Goal: Task Accomplishment & Management: Complete application form

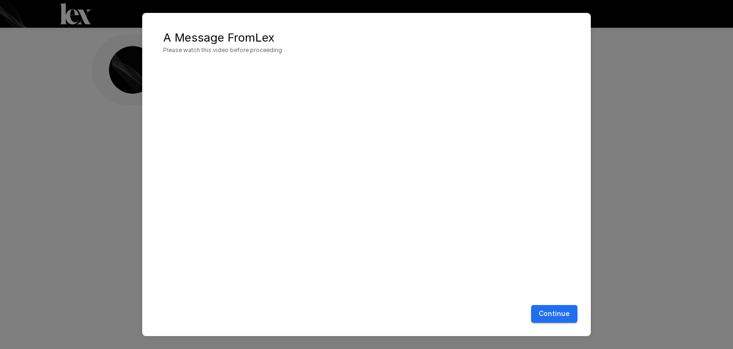
click at [559, 312] on button "Continue" at bounding box center [554, 314] width 46 height 18
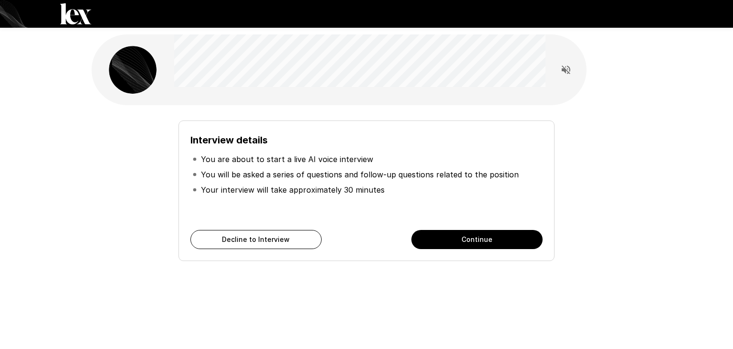
click at [477, 242] on button "Continue" at bounding box center [477, 239] width 131 height 19
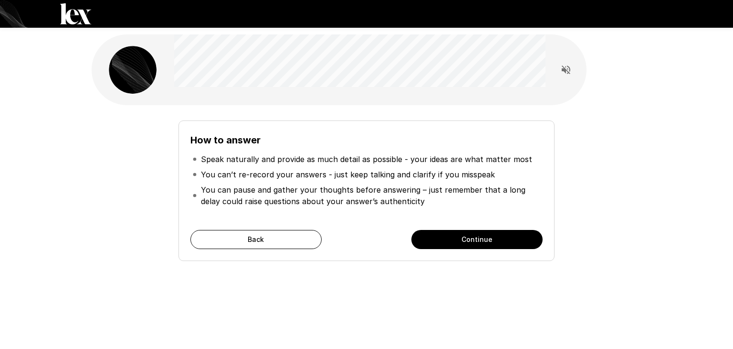
click at [485, 239] on button "Continue" at bounding box center [477, 239] width 131 height 19
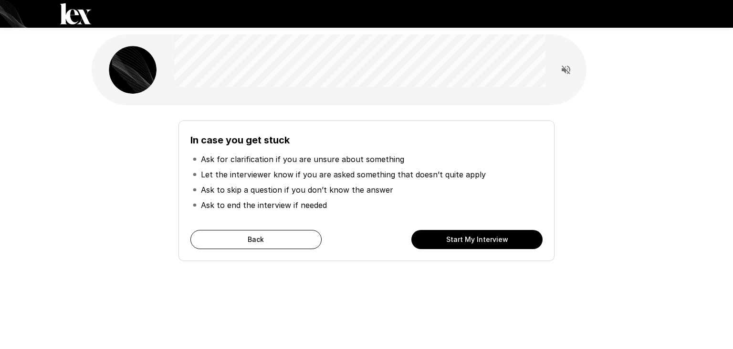
click at [485, 239] on button "Start My Interview" at bounding box center [477, 239] width 131 height 19
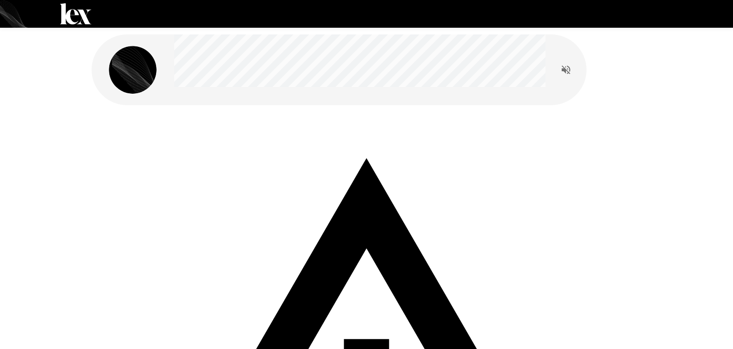
click at [565, 69] on icon "Read questions aloud" at bounding box center [566, 69] width 9 height 9
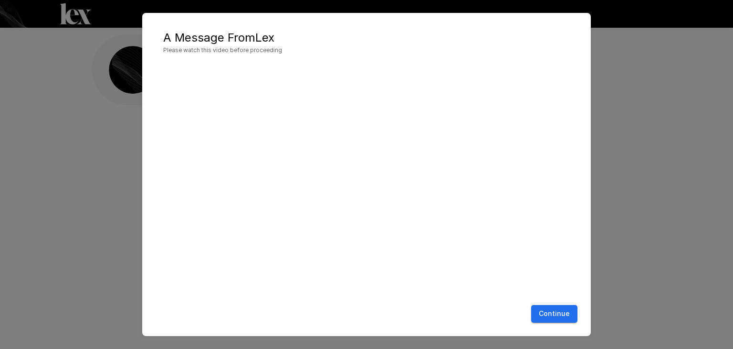
click at [564, 312] on button "Continue" at bounding box center [554, 314] width 46 height 18
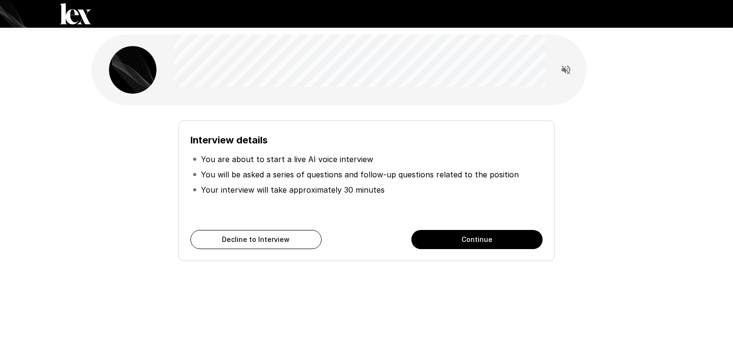
click at [489, 241] on button "Continue" at bounding box center [477, 239] width 131 height 19
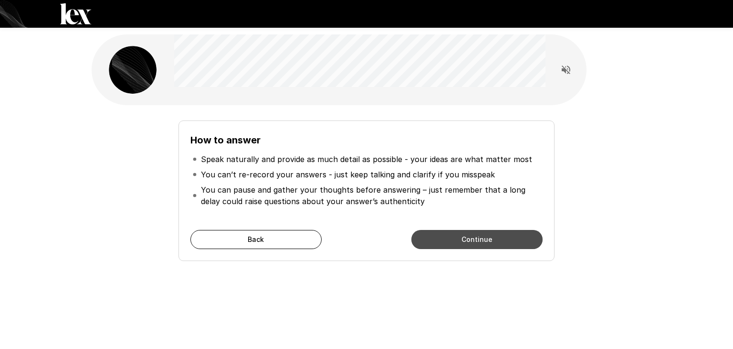
click at [489, 239] on button "Continue" at bounding box center [477, 239] width 131 height 19
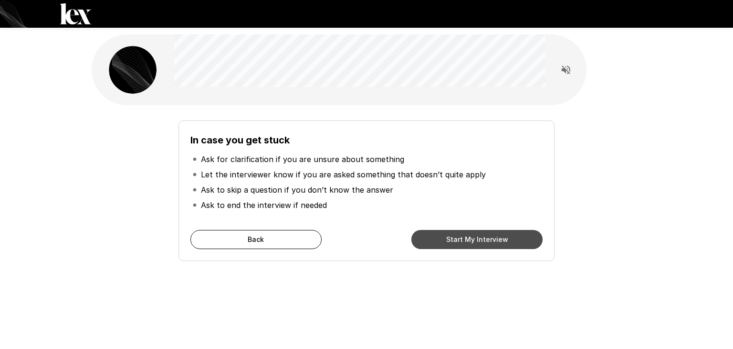
click at [489, 239] on button "Start My Interview" at bounding box center [477, 239] width 131 height 19
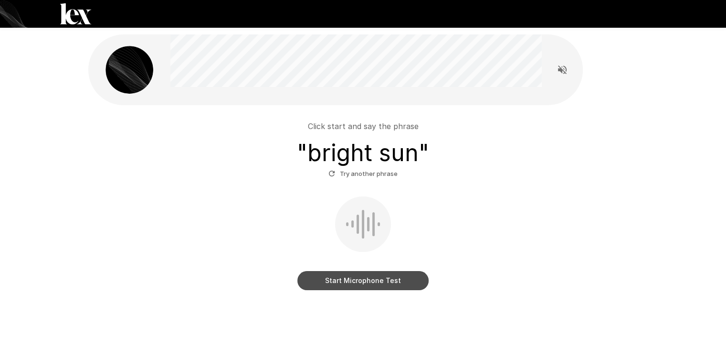
click at [372, 278] on button "Start Microphone Test" at bounding box center [362, 280] width 131 height 19
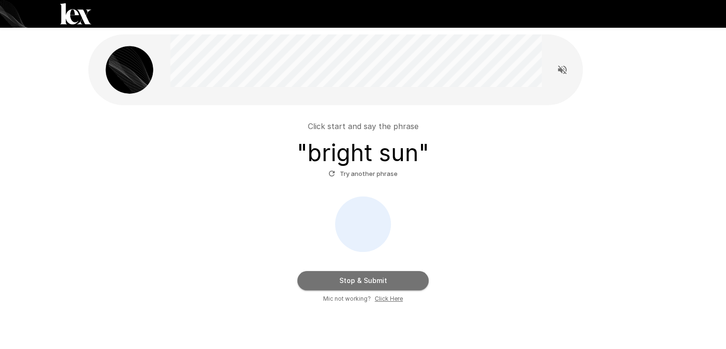
click at [384, 277] on button "Stop & Submit" at bounding box center [362, 280] width 131 height 19
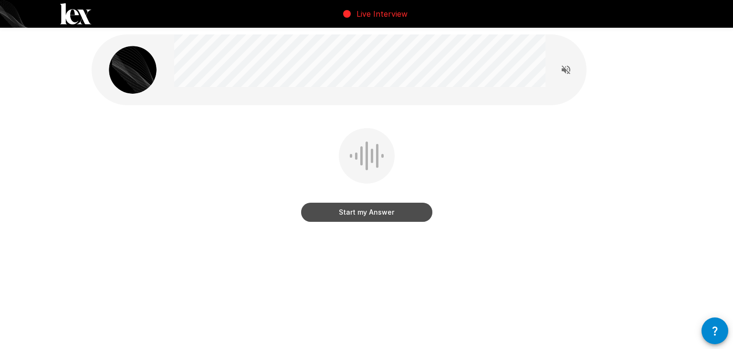
click at [378, 215] on button "Start my Answer" at bounding box center [366, 211] width 131 height 19
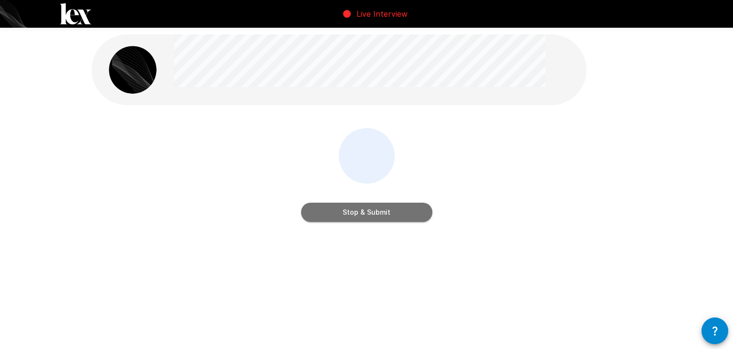
click at [376, 210] on button "Stop & Submit" at bounding box center [366, 211] width 131 height 19
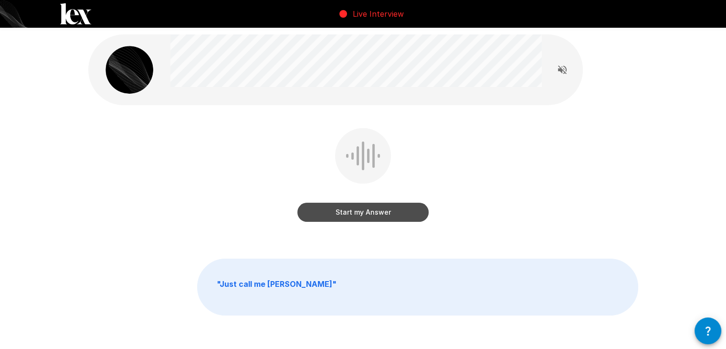
click at [363, 215] on button "Start my Answer" at bounding box center [362, 211] width 131 height 19
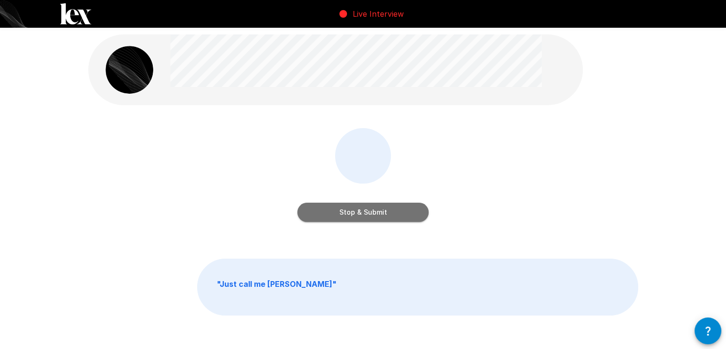
click at [369, 216] on button "Stop & Submit" at bounding box center [362, 211] width 131 height 19
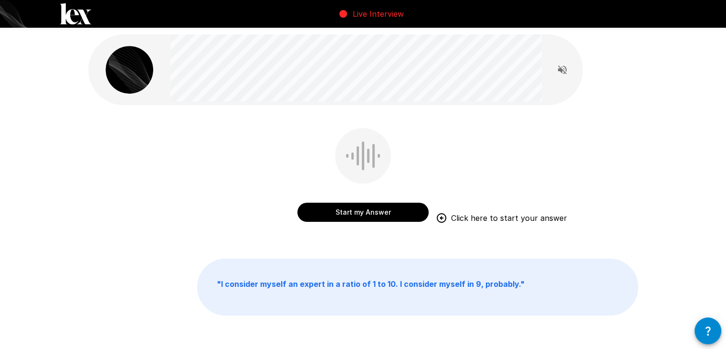
click at [371, 211] on button "Start my Answer" at bounding box center [362, 211] width 131 height 19
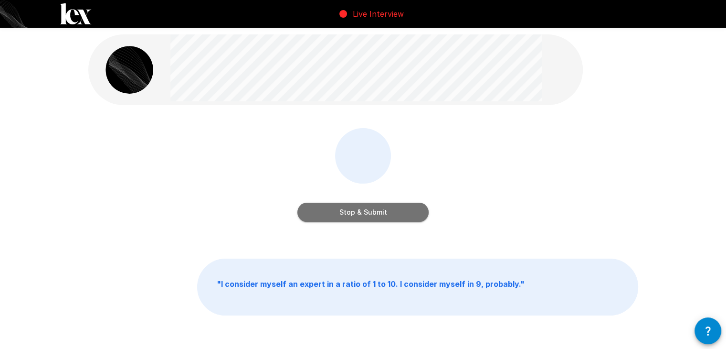
click at [394, 210] on button "Stop & Submit" at bounding box center [362, 211] width 131 height 19
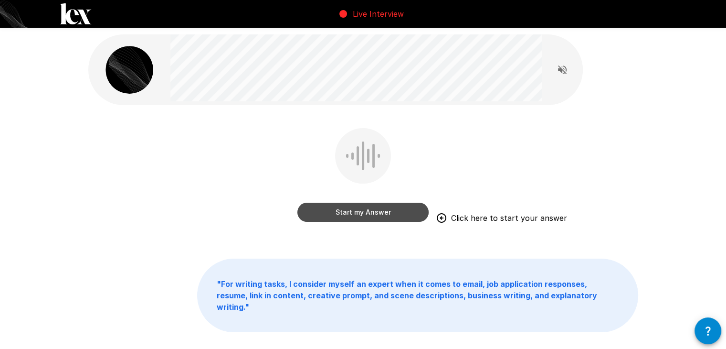
click at [364, 212] on button "Start my Answer" at bounding box center [362, 211] width 131 height 19
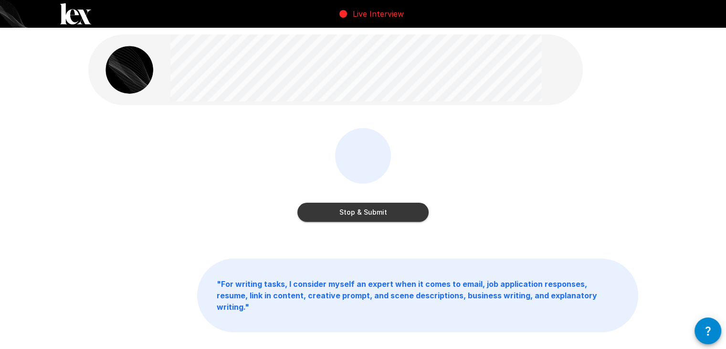
click at [391, 214] on button "Stop & Submit" at bounding box center [362, 211] width 131 height 19
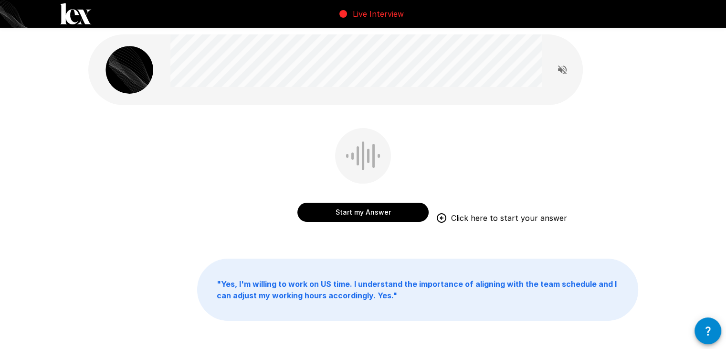
click at [371, 213] on button "Start my Answer" at bounding box center [362, 211] width 131 height 19
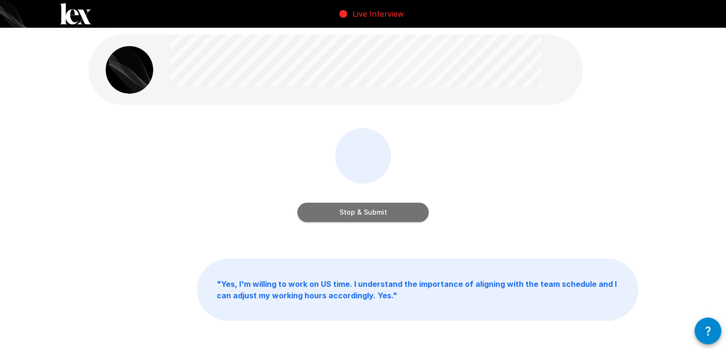
click at [393, 212] on button "Stop & Submit" at bounding box center [362, 211] width 131 height 19
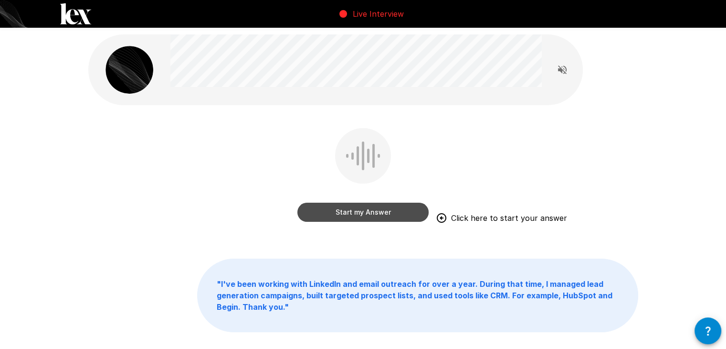
click at [361, 213] on button "Start my Answer" at bounding box center [362, 211] width 131 height 19
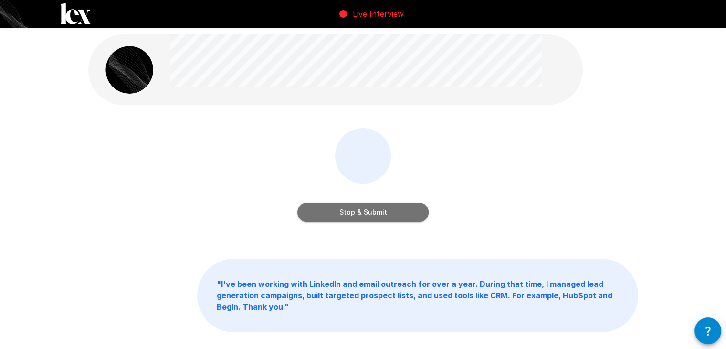
click at [390, 214] on button "Stop & Submit" at bounding box center [362, 211] width 131 height 19
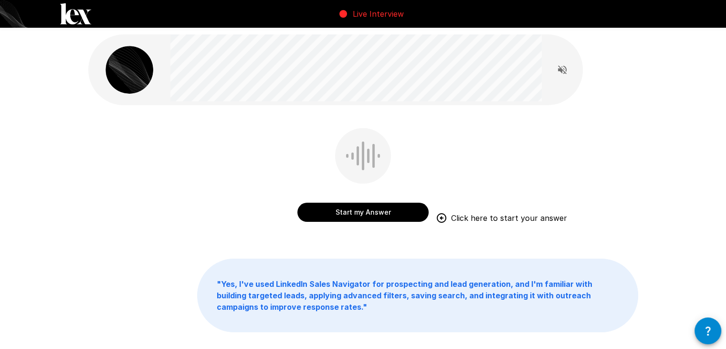
click at [372, 214] on button "Start my Answer" at bounding box center [362, 211] width 131 height 19
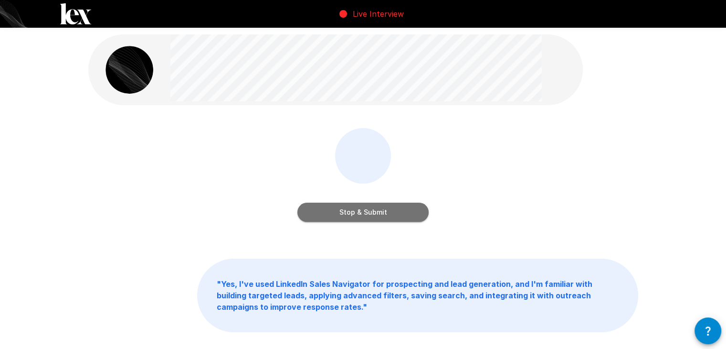
click at [371, 216] on button "Stop & Submit" at bounding box center [362, 211] width 131 height 19
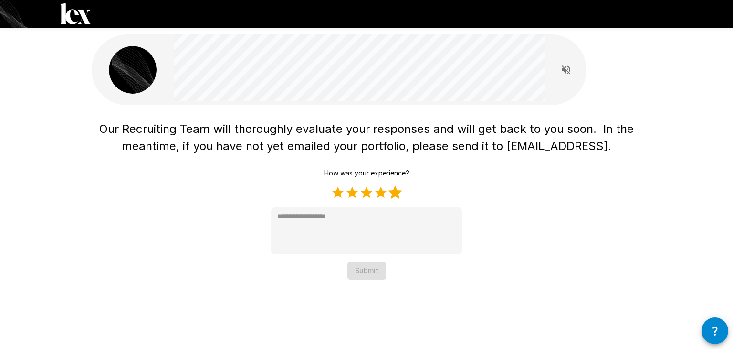
click at [396, 195] on label "5 Stars" at bounding box center [395, 192] width 14 height 14
type textarea "*"
click at [374, 268] on button "Submit" at bounding box center [367, 271] width 39 height 18
